Goal: Information Seeking & Learning: Check status

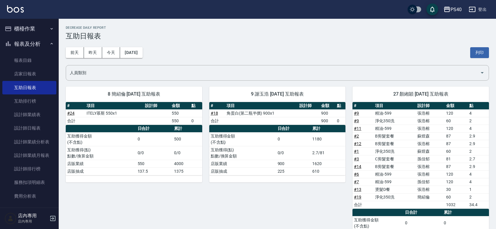
scroll to position [45, 0]
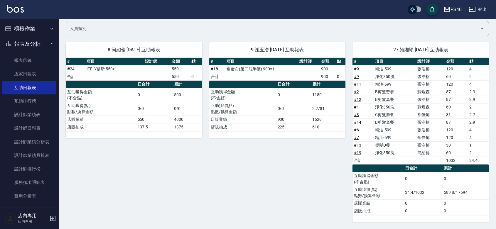
click at [33, 21] on button "櫃檯作業" at bounding box center [29, 28] width 54 height 15
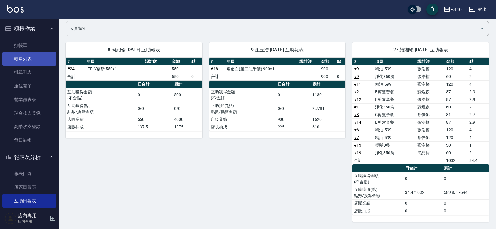
click at [13, 55] on link "帳單列表" at bounding box center [29, 58] width 54 height 13
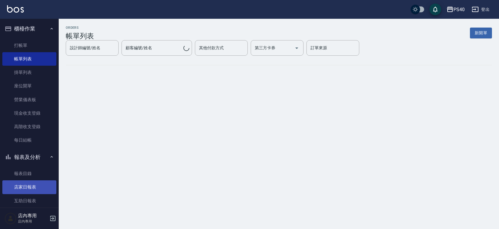
click at [34, 191] on link "店家日報表" at bounding box center [29, 186] width 54 height 13
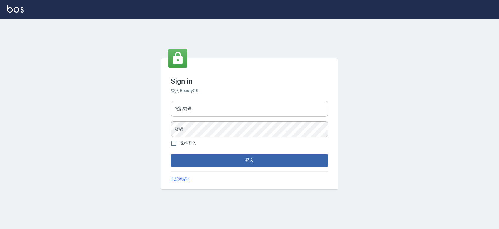
click at [193, 105] on input "電話號碼" at bounding box center [249, 109] width 157 height 16
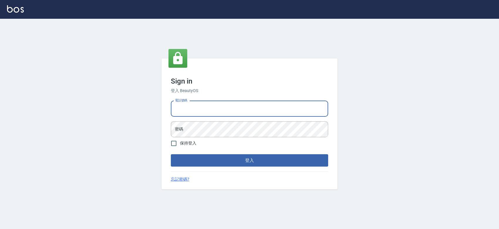
type input "0427061917"
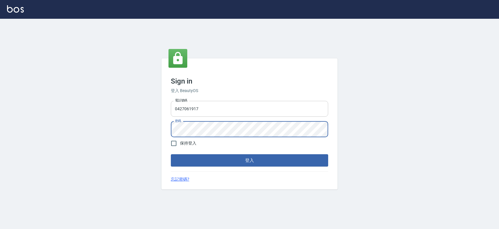
click at [171, 154] on button "登入" at bounding box center [249, 160] width 157 height 12
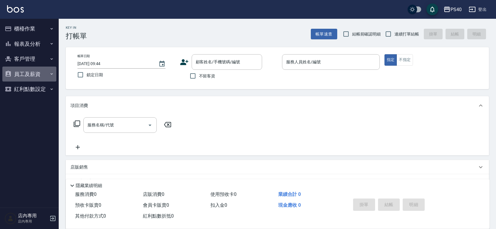
click at [38, 73] on button "員工及薪資" at bounding box center [29, 74] width 54 height 15
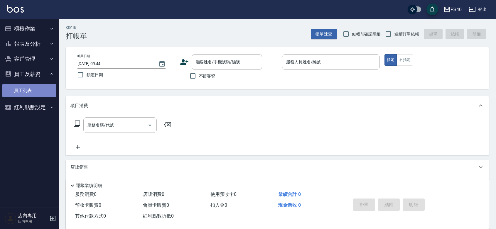
click at [25, 90] on link "員工列表" at bounding box center [29, 90] width 54 height 13
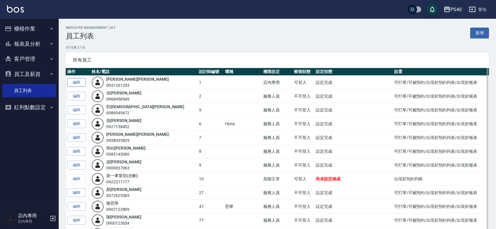
click at [74, 81] on link "編輯" at bounding box center [76, 82] width 19 height 9
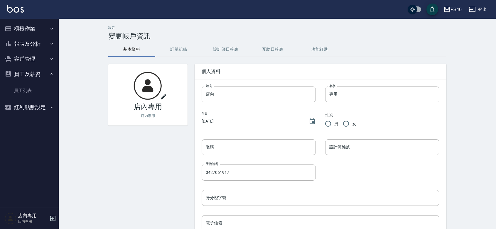
click at [266, 43] on button "互助日報表" at bounding box center [272, 50] width 47 height 14
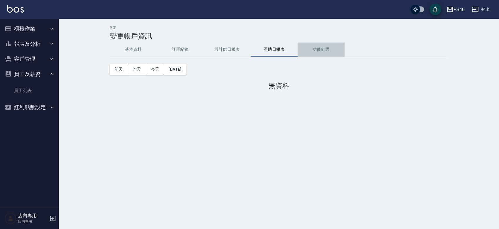
click at [315, 43] on button "功能釘選" at bounding box center [321, 50] width 47 height 14
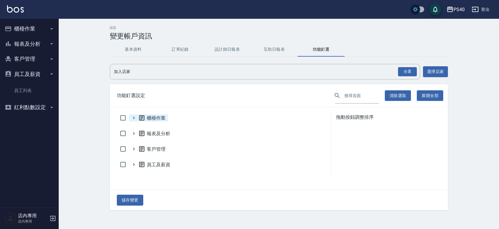
click at [133, 121] on icon at bounding box center [133, 117] width 5 height 5
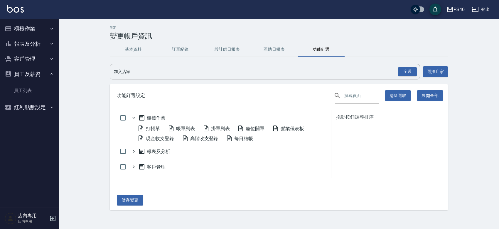
click at [133, 121] on icon at bounding box center [133, 117] width 5 height 5
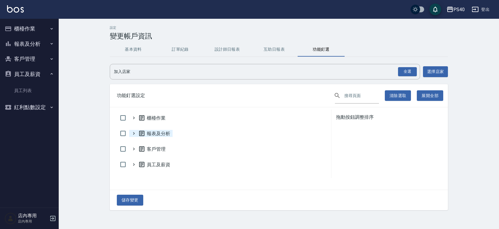
click at [158, 137] on span "報表及分析" at bounding box center [154, 133] width 32 height 7
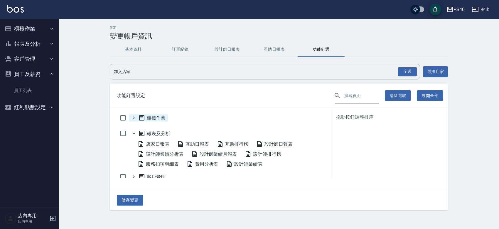
click at [158, 137] on span "報表及分析" at bounding box center [154, 133] width 32 height 7
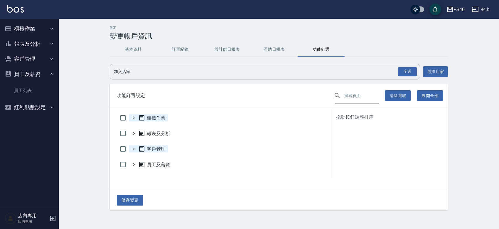
click at [157, 150] on span "客戶管理" at bounding box center [151, 149] width 27 height 7
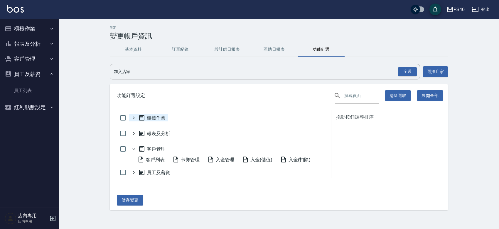
click at [157, 150] on span "客戶管理" at bounding box center [151, 149] width 27 height 7
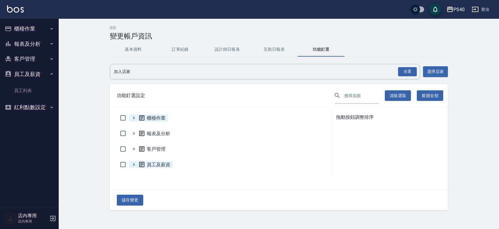
click at [153, 166] on span "員工及薪資" at bounding box center [154, 164] width 32 height 7
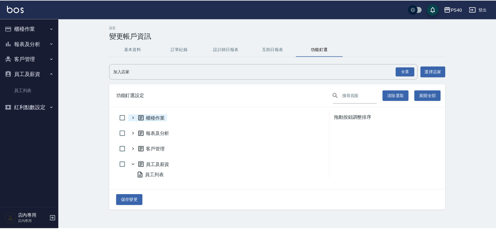
scroll to position [9, 0]
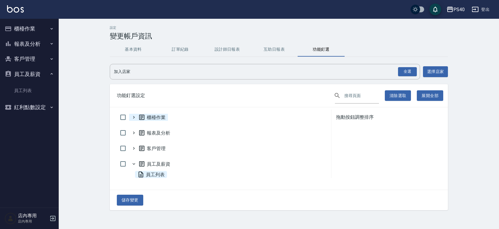
click at [156, 176] on span "員工列表" at bounding box center [150, 174] width 27 height 7
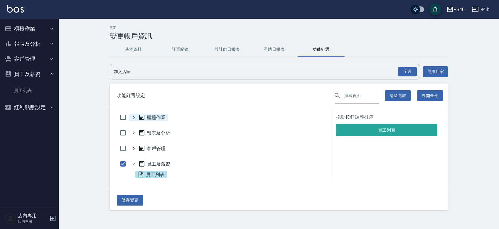
click at [156, 176] on span "員工列表" at bounding box center [150, 174] width 27 height 7
checkbox input "false"
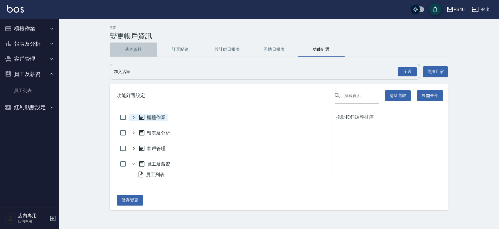
click at [131, 47] on button "基本資料" at bounding box center [133, 50] width 47 height 14
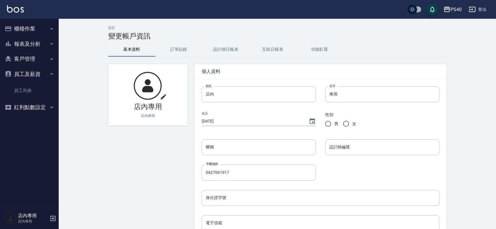
click at [173, 43] on button "訂單紀錄" at bounding box center [178, 50] width 47 height 14
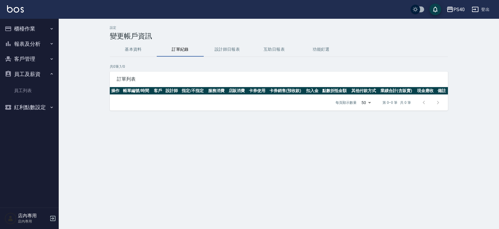
click at [139, 51] on button "基本資料" at bounding box center [133, 50] width 47 height 14
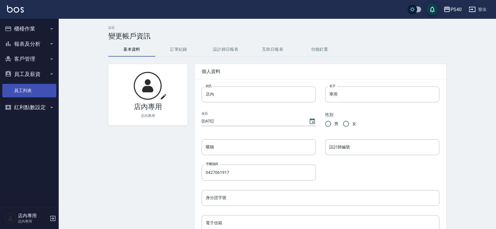
click at [19, 96] on link "員工列表" at bounding box center [29, 90] width 54 height 13
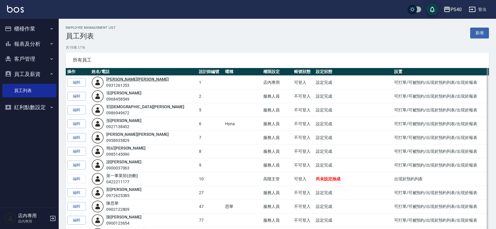
click at [119, 77] on link "蘇 煜森" at bounding box center [137, 79] width 62 height 5
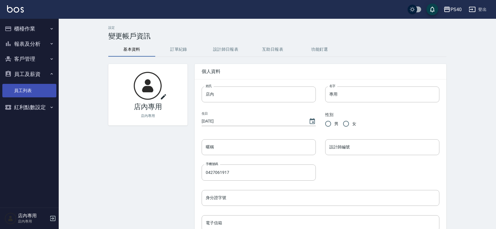
click at [18, 91] on link "員工列表" at bounding box center [29, 90] width 54 height 13
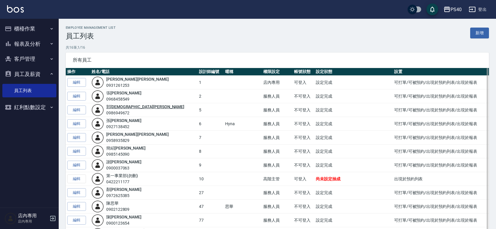
click at [118, 108] on link "郭 珈甄" at bounding box center [145, 106] width 78 height 5
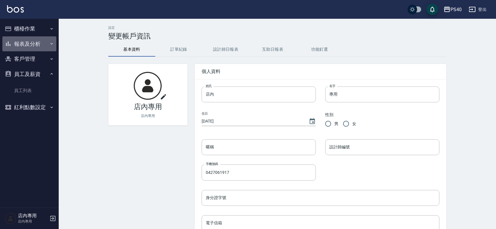
click at [36, 41] on button "報表及分析" at bounding box center [29, 43] width 54 height 15
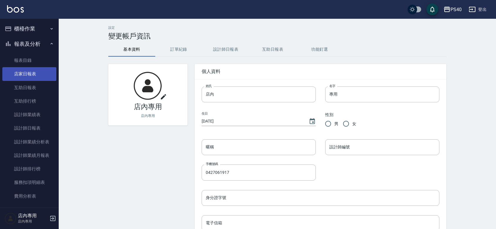
click at [27, 76] on link "店家日報表" at bounding box center [29, 73] width 54 height 13
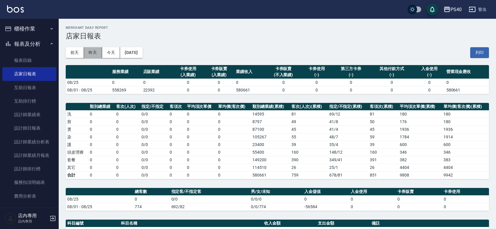
click at [96, 53] on button "昨天" at bounding box center [93, 52] width 18 height 11
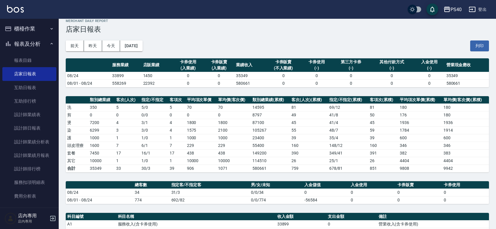
scroll to position [145, 0]
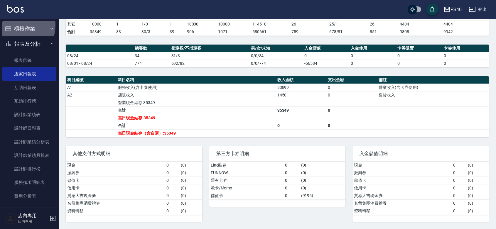
drag, startPoint x: 14, startPoint y: 25, endPoint x: 28, endPoint y: 44, distance: 23.9
click at [15, 25] on button "櫃檯作業" at bounding box center [29, 28] width 54 height 15
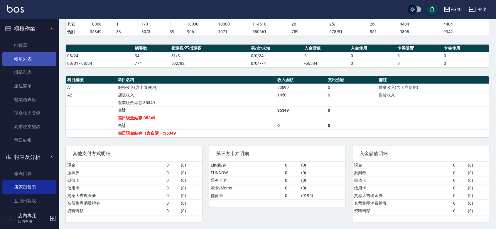
click at [35, 60] on link "帳單列表" at bounding box center [29, 58] width 54 height 13
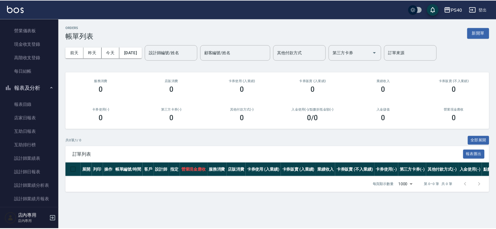
scroll to position [85, 0]
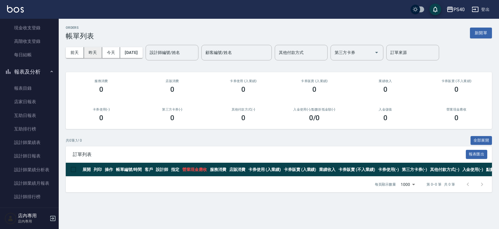
click at [91, 52] on button "昨天" at bounding box center [93, 52] width 18 height 11
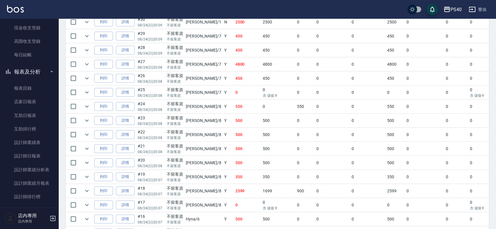
scroll to position [233, 0]
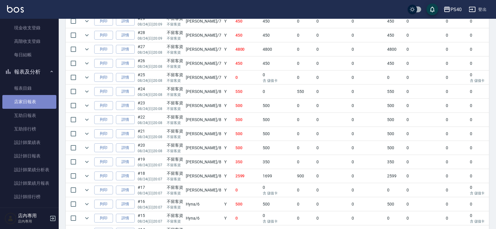
click at [40, 102] on link "店家日報表" at bounding box center [29, 101] width 54 height 13
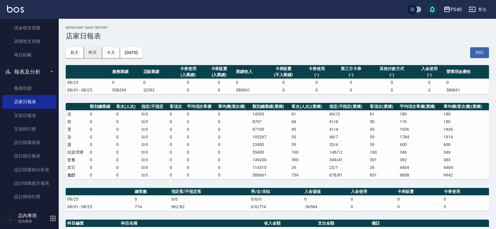
click at [95, 50] on button "昨天" at bounding box center [93, 52] width 18 height 11
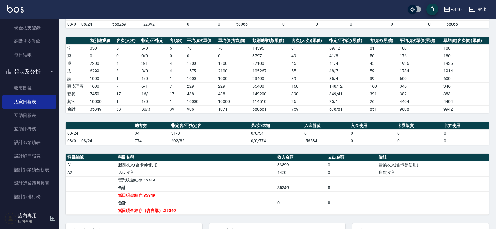
scroll to position [85, 0]
